Goal: Book appointment/travel/reservation

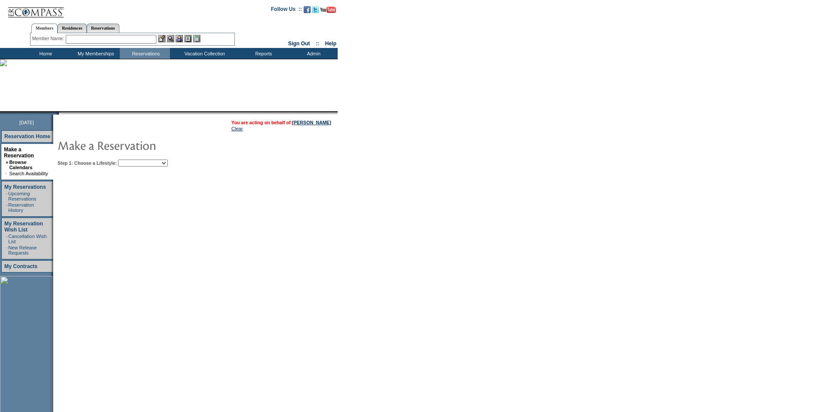
click at [168, 167] on select "Beach Leisure Metropolitan Mountain OIAL for Adventure OIAL for Couples OIAL fo…" at bounding box center [143, 163] width 50 height 7
select select "Beach"
click at [133, 160] on select "Beach Leisure Metropolitan Mountain OIAL for Adventure OIAL for Couples OIAL fo…" at bounding box center [143, 163] width 50 height 7
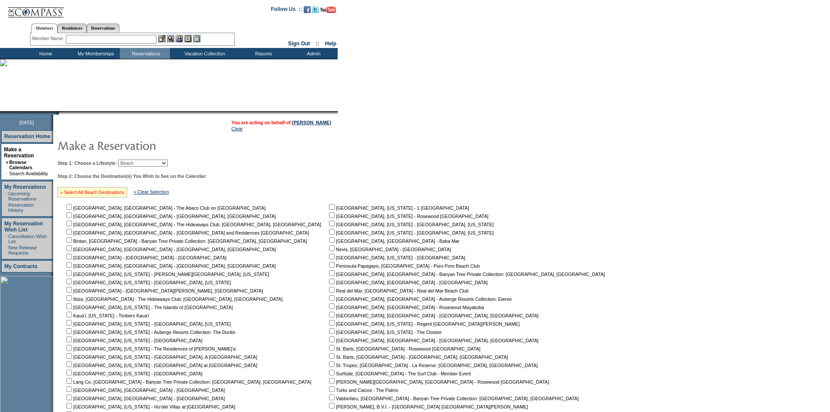
click at [117, 193] on link "» Select All Beach Destinations" at bounding box center [92, 192] width 65 height 5
checkbox input "true"
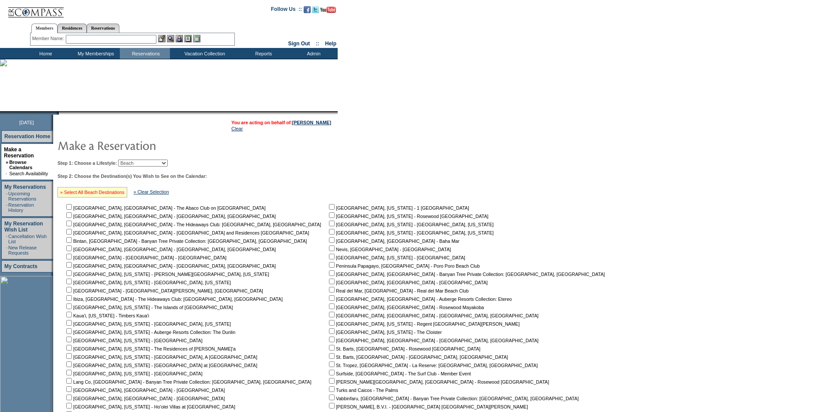
checkbox input "true"
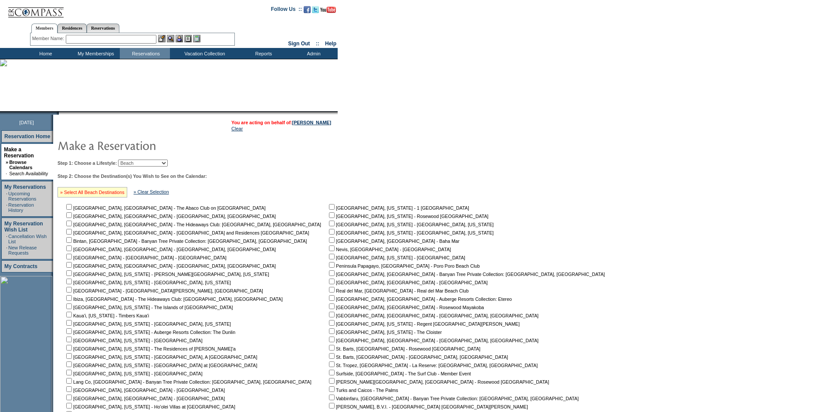
checkbox input "true"
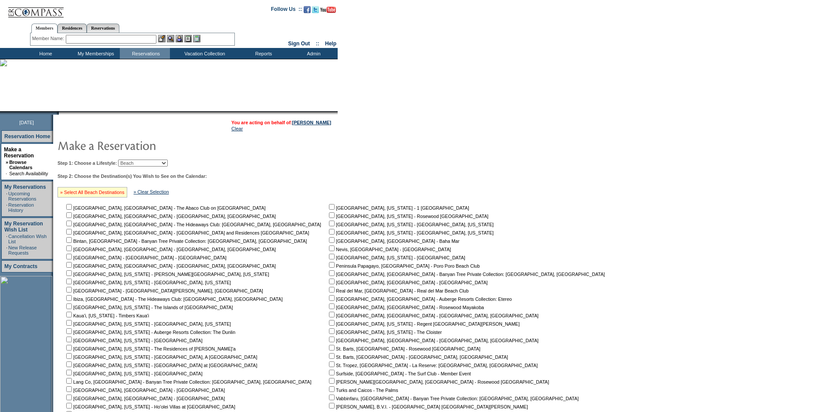
checkbox input "true"
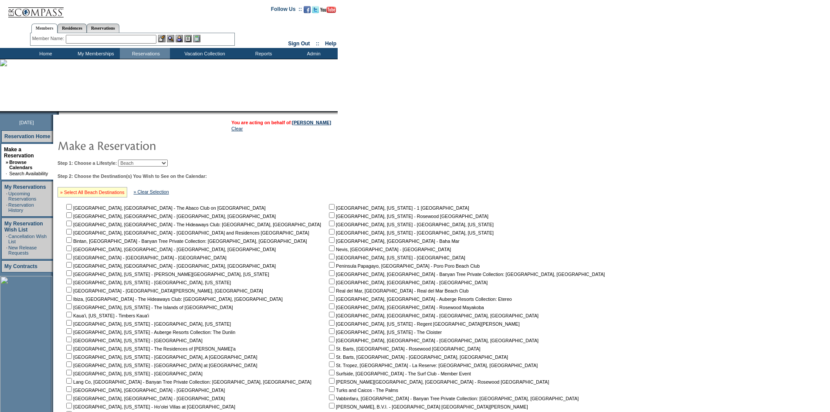
checkbox input "true"
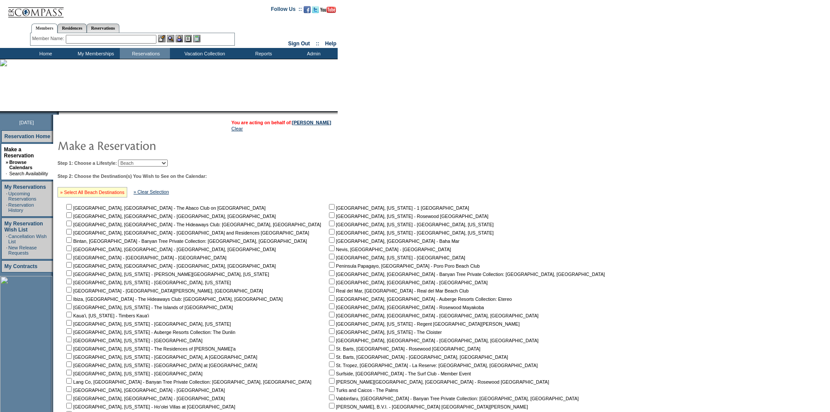
checkbox input "true"
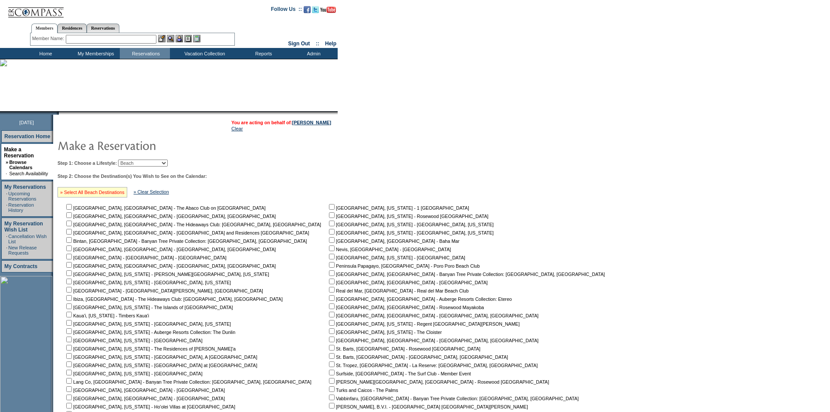
checkbox input "true"
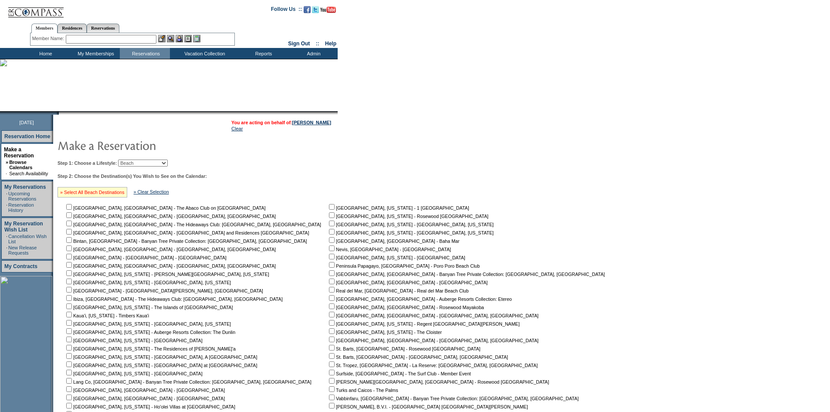
checkbox input "true"
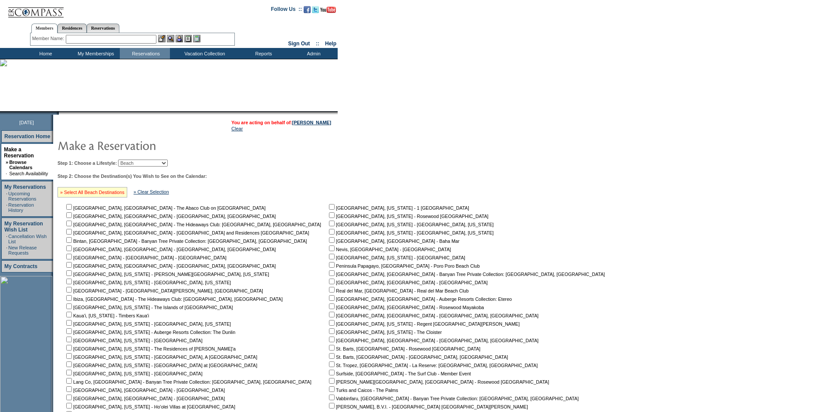
checkbox input "true"
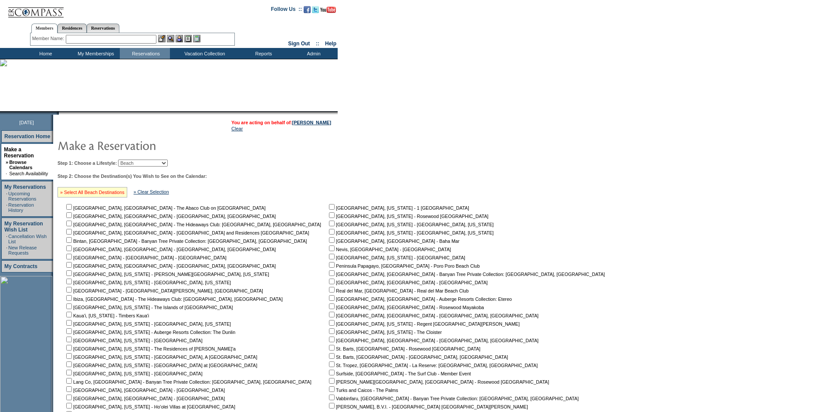
checkbox input "true"
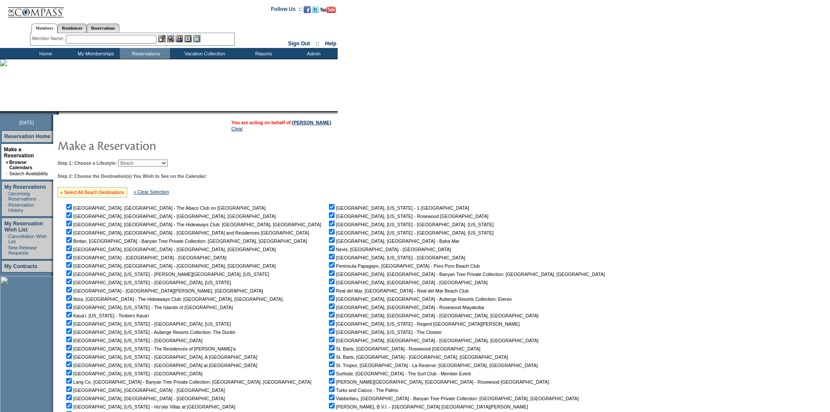
checkbox input "true"
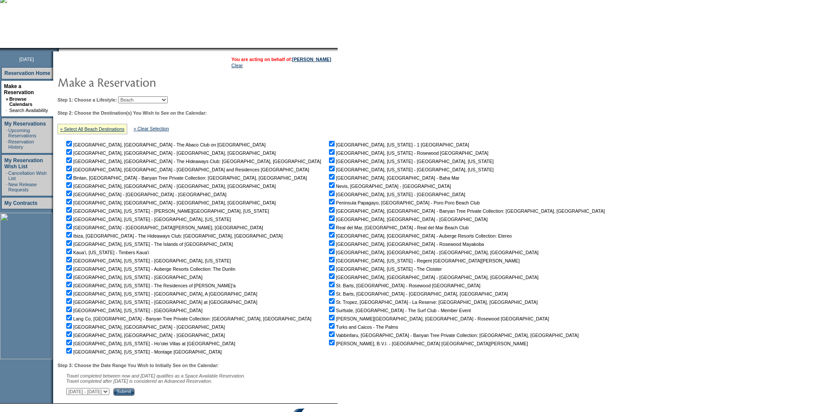
scroll to position [117, 0]
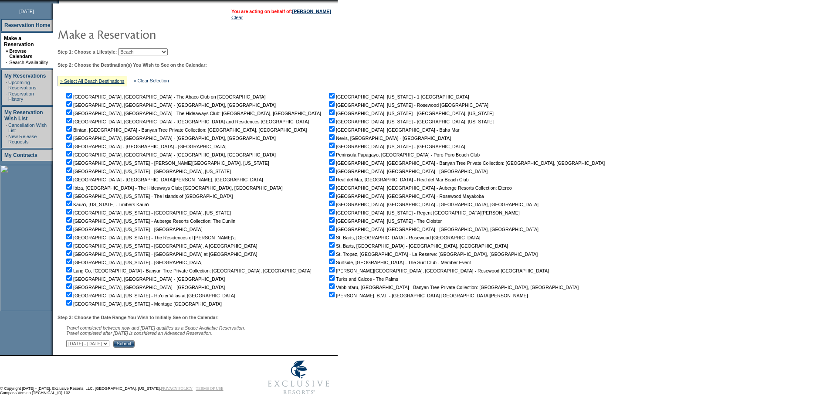
click at [135, 340] on input "Submit" at bounding box center [123, 344] width 21 height 8
